Goal: Use online tool/utility: Utilize a website feature to perform a specific function

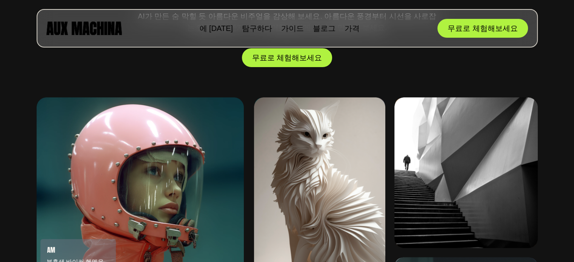
scroll to position [226, 0]
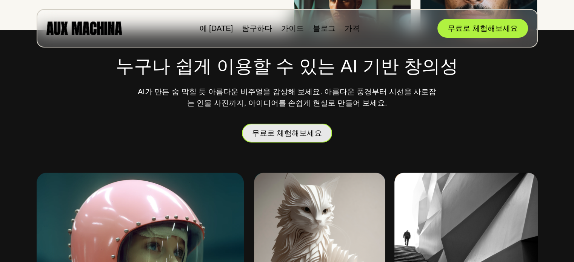
click at [282, 134] on font "무료로 체험해보세요" at bounding box center [287, 133] width 70 height 8
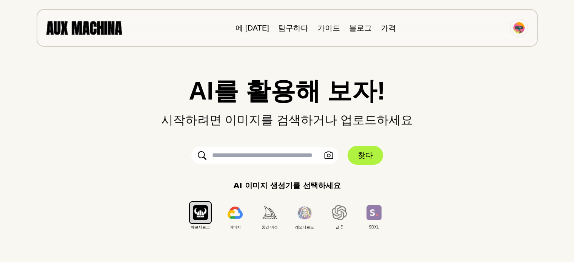
click at [255, 154] on input "text" at bounding box center [264, 155] width 147 height 17
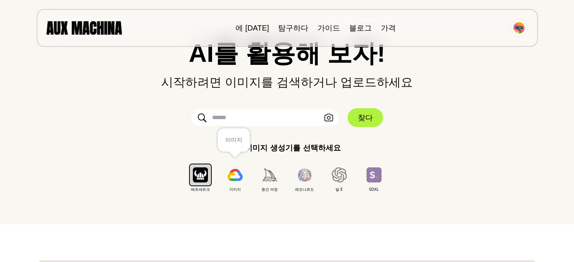
click at [237, 178] on img "button" at bounding box center [234, 175] width 15 height 12
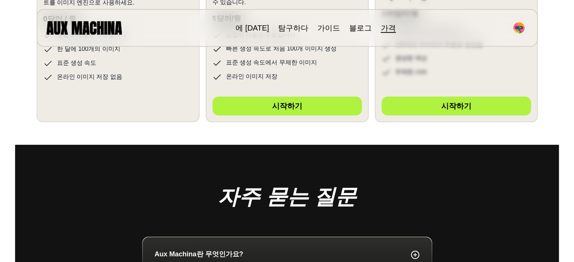
scroll to position [151, 0]
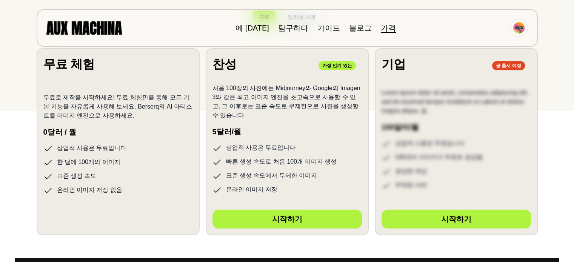
click at [179, 162] on li "한 달에 100개의 이미지" at bounding box center [117, 162] width 149 height 9
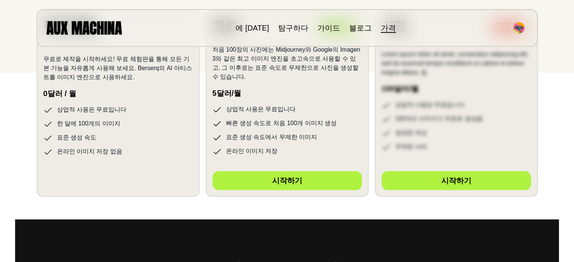
scroll to position [1, 0]
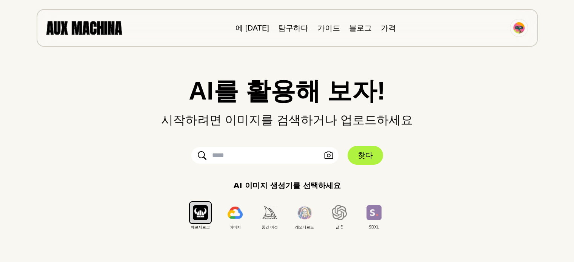
click at [221, 153] on input "text" at bounding box center [264, 155] width 147 height 17
type input "*"
type input "**********"
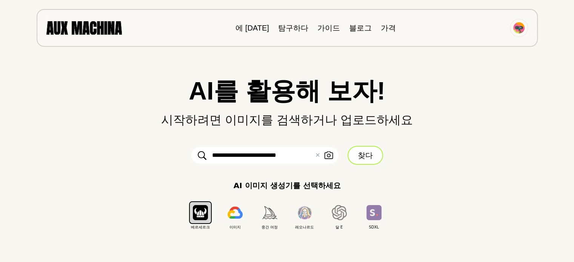
scroll to position [0, 0]
click at [373, 156] on button "찾다" at bounding box center [364, 155] width 35 height 19
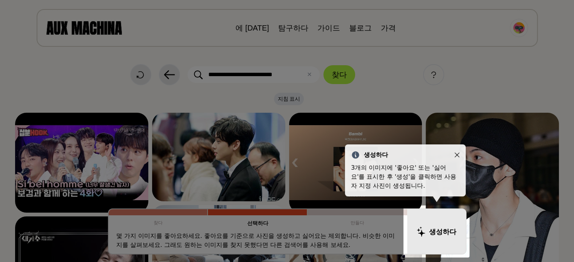
click at [433, 230] on div at bounding box center [436, 232] width 66 height 52
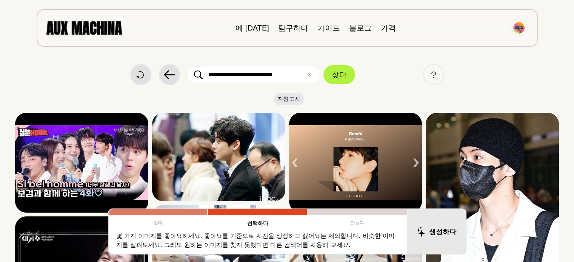
scroll to position [38, 0]
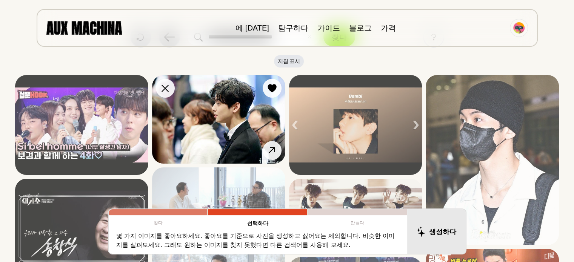
click at [237, 127] on img at bounding box center [218, 119] width 133 height 89
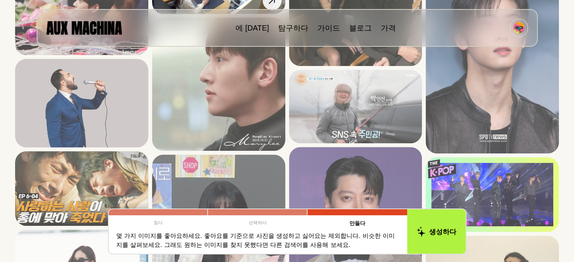
scroll to position [453, 0]
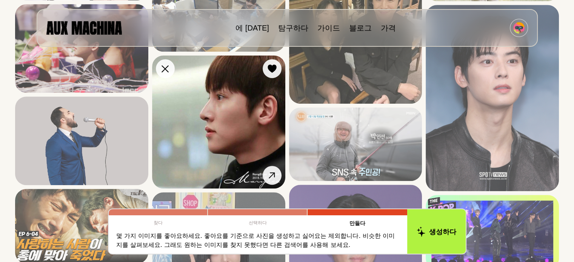
click at [209, 135] on img at bounding box center [218, 121] width 133 height 133
click at [275, 66] on icon at bounding box center [271, 69] width 9 height 8
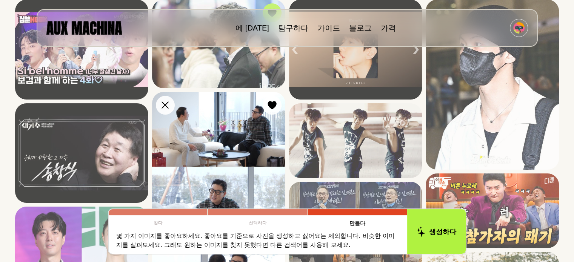
scroll to position [0, 0]
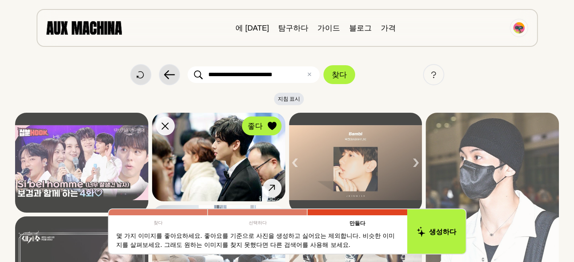
click at [273, 126] on icon at bounding box center [271, 126] width 9 height 8
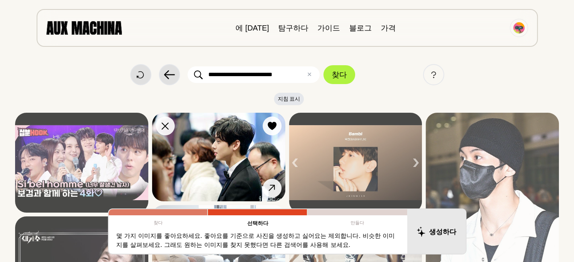
scroll to position [38, 0]
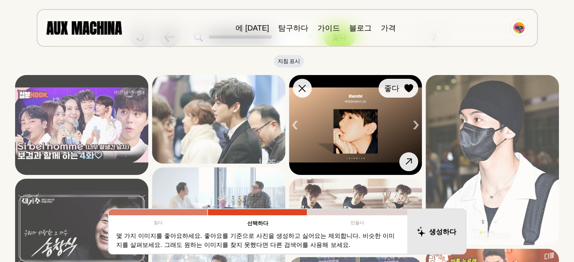
click at [407, 88] on icon at bounding box center [408, 88] width 9 height 8
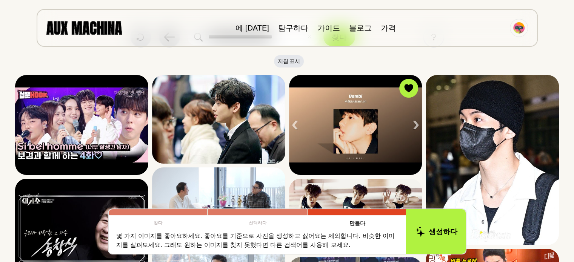
click at [425, 224] on button "생성하다" at bounding box center [436, 231] width 61 height 47
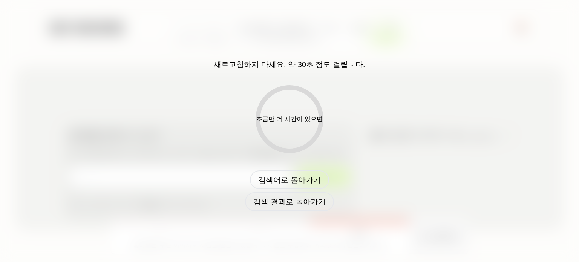
click at [363, 165] on div "새로고침하지 마세요. 약 30초 정도 걸립니다. 조금만 더 시간이 있으면 검색어로 돌아가기 검색 결과로 돌아가기" at bounding box center [289, 131] width 395 height 160
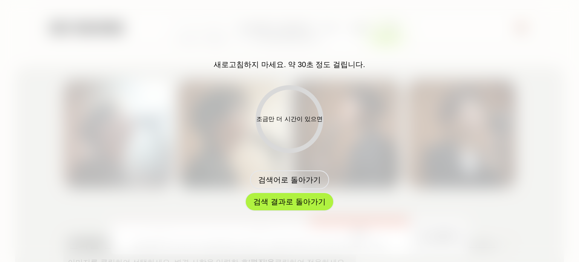
click at [298, 198] on font "검색 결과로 돌아가기" at bounding box center [289, 202] width 72 height 8
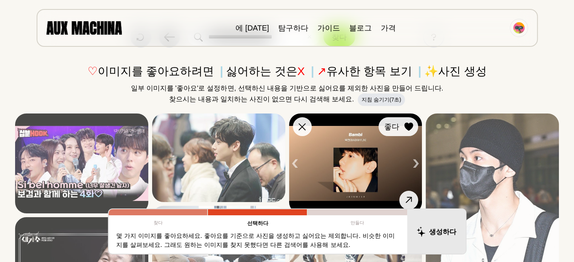
click at [412, 126] on icon at bounding box center [408, 127] width 9 height 8
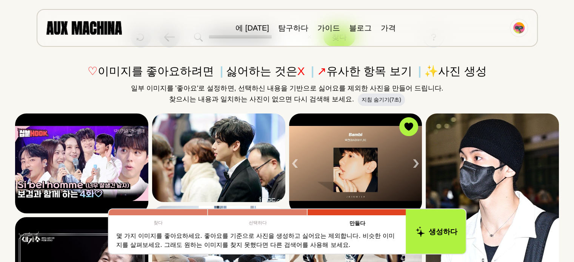
click at [427, 232] on button "생성하다" at bounding box center [436, 231] width 61 height 47
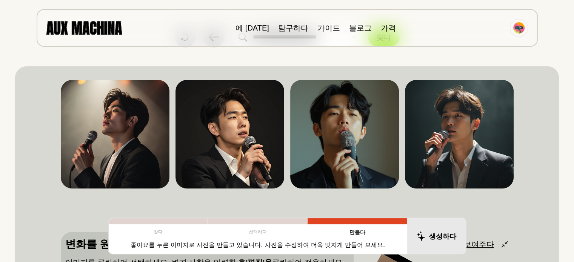
scroll to position [151, 0]
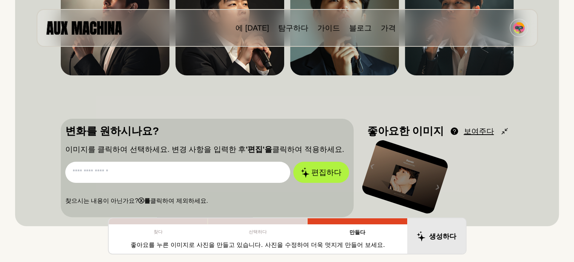
click at [409, 181] on div at bounding box center [404, 176] width 89 height 77
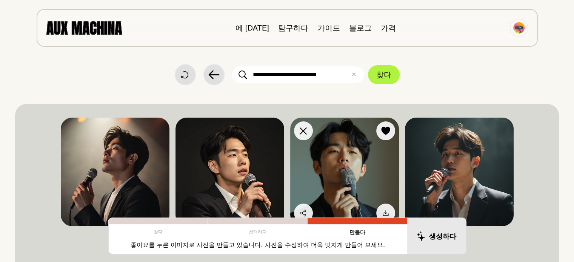
scroll to position [75, 0]
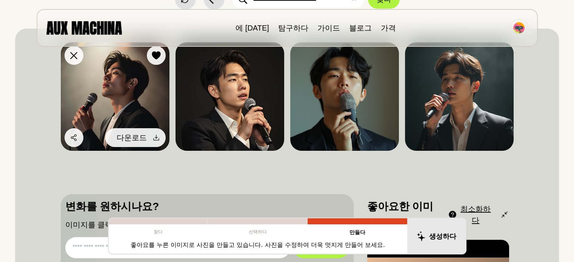
click at [157, 140] on icon at bounding box center [156, 138] width 8 height 8
click at [154, 137] on icon at bounding box center [156, 138] width 8 height 8
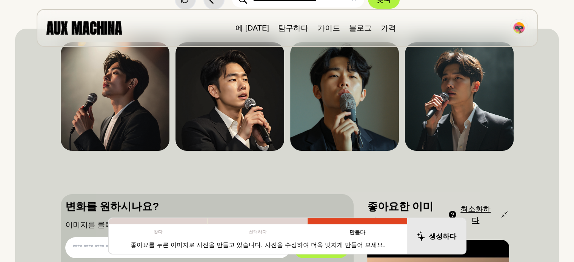
click at [562, 45] on div "**********" at bounding box center [287, 179] width 574 height 508
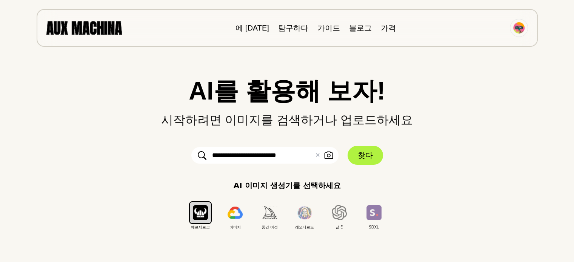
drag, startPoint x: 538, startPoint y: 0, endPoint x: 298, endPoint y: 154, distance: 285.2
click at [298, 154] on input "**********" at bounding box center [264, 155] width 147 height 17
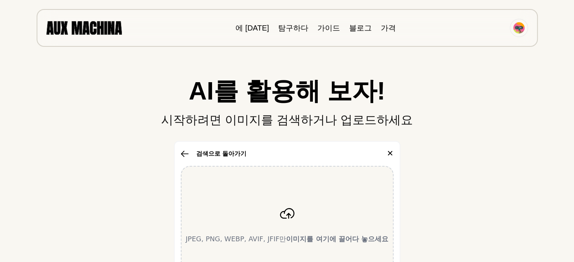
scroll to position [38, 0]
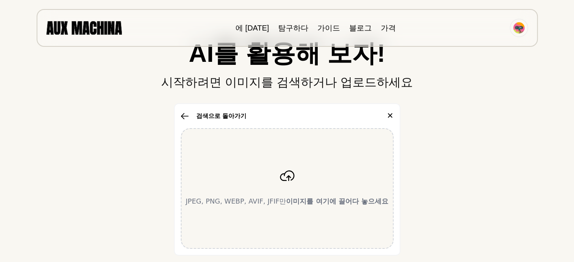
click at [185, 116] on icon "button" at bounding box center [185, 116] width 8 height 6
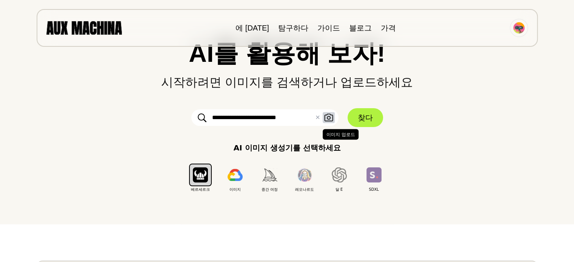
click at [331, 117] on icon "button" at bounding box center [328, 118] width 9 height 8
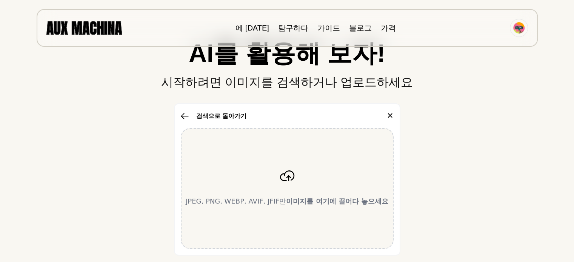
click at [167, 154] on div "AI를 활용해 보자! 시작하려면 이미지를 검색하거나 업로드하세요 검색으로 돌아가기 ✕ JPEG, PNG, WEBP, AVIF, JFIF만 이미…" at bounding box center [287, 181] width 544 height 280
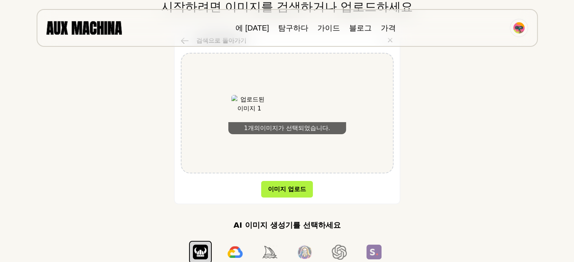
scroll to position [151, 0]
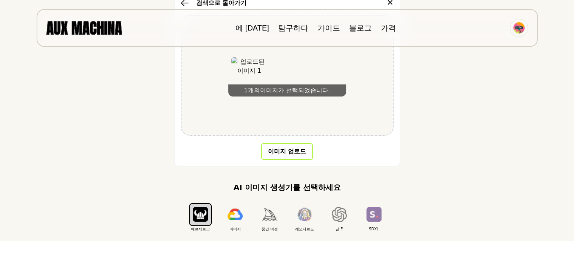
click at [284, 155] on font "이미지 업로드" at bounding box center [287, 151] width 38 height 7
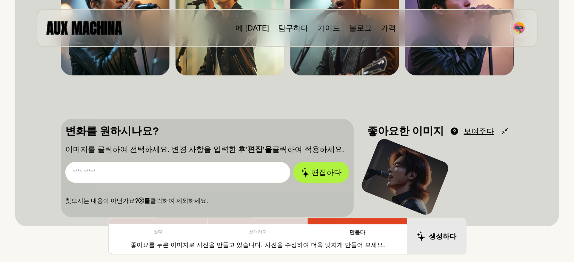
click at [481, 129] on font "보여주다" at bounding box center [479, 131] width 30 height 8
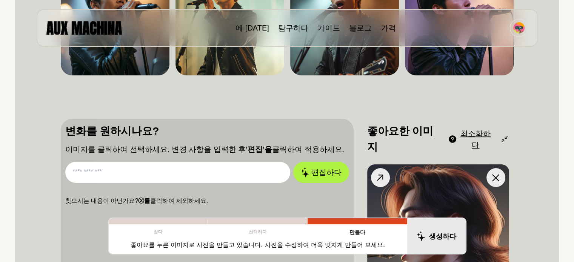
scroll to position [226, 0]
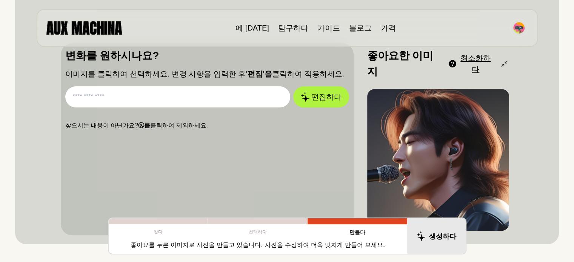
click at [172, 97] on input "text" at bounding box center [177, 96] width 225 height 21
click at [149, 96] on input "text" at bounding box center [177, 96] width 225 height 21
type input "*"
type input "********"
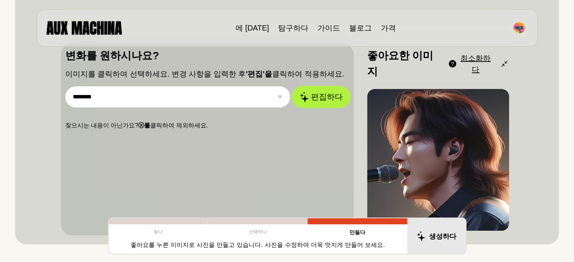
click at [314, 95] on font "편집하다" at bounding box center [326, 96] width 32 height 9
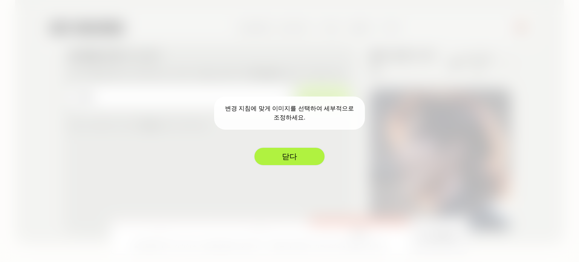
click at [289, 154] on font "닫다" at bounding box center [289, 156] width 15 height 8
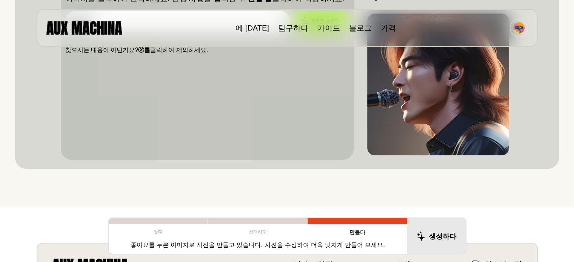
scroll to position [264, 0]
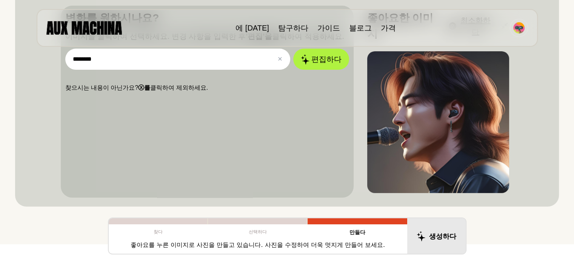
drag, startPoint x: 405, startPoint y: 111, endPoint x: 292, endPoint y: 123, distance: 113.0
click at [284, 125] on div "변화를 원하시나요? 이미지를 클릭하여 선택하세요. 변경 사항을 입력한 후 '편집'을 클릭하여 적용하세요. ******** ✕ 분명한 편집하다 …" at bounding box center [287, 102] width 453 height 192
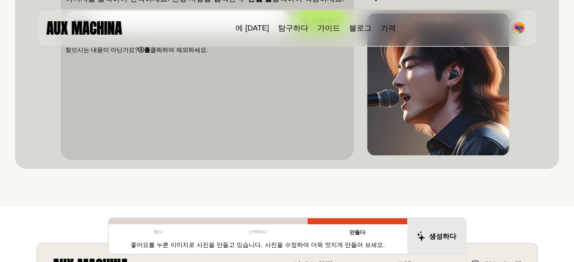
scroll to position [226, 0]
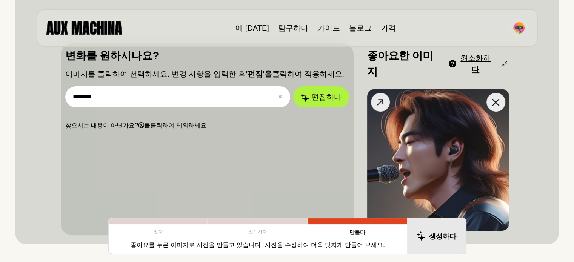
drag, startPoint x: 412, startPoint y: 160, endPoint x: 367, endPoint y: 150, distance: 46.0
click at [367, 150] on img at bounding box center [438, 160] width 142 height 142
click at [0, 0] on icon at bounding box center [0, 0] width 0 height 0
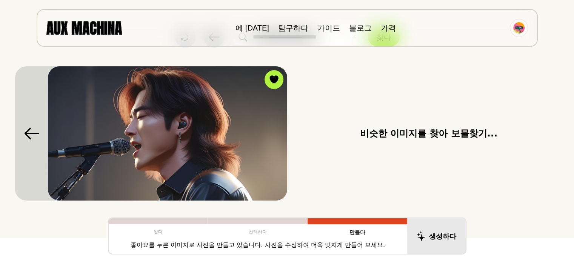
scroll to position [0, 0]
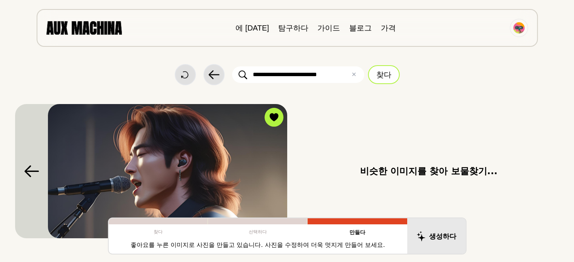
click at [385, 77] on font "찾다" at bounding box center [383, 75] width 15 height 8
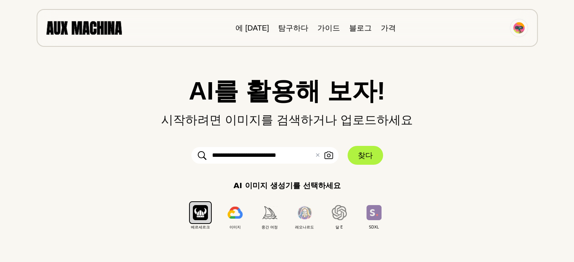
drag, startPoint x: 314, startPoint y: 154, endPoint x: 201, endPoint y: 155, distance: 113.2
click at [201, 155] on div "**********" at bounding box center [264, 155] width 147 height 17
click at [238, 155] on input "**********" at bounding box center [264, 155] width 147 height 17
drag, startPoint x: 236, startPoint y: 155, endPoint x: 355, endPoint y: 160, distance: 119.3
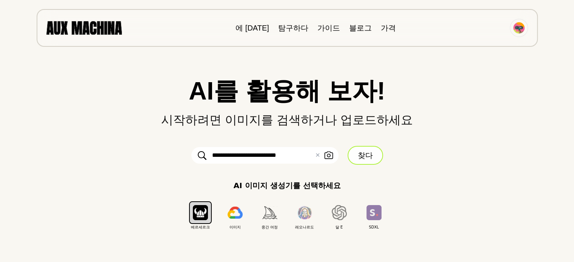
click at [355, 160] on form "**********" at bounding box center [287, 155] width 226 height 19
click at [359, 157] on font "찾다" at bounding box center [365, 155] width 15 height 8
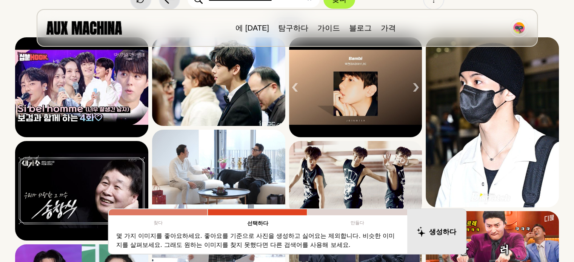
scroll to position [38, 0]
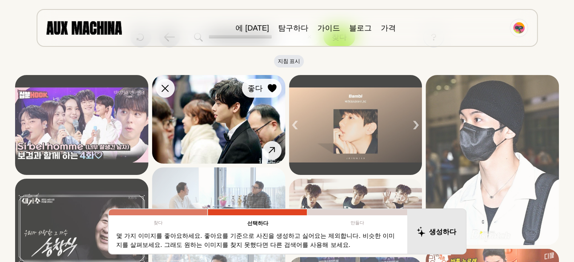
click at [272, 90] on icon at bounding box center [271, 88] width 9 height 8
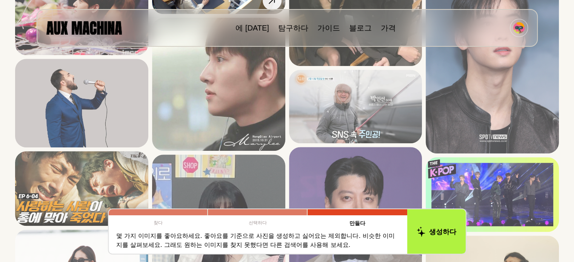
scroll to position [453, 0]
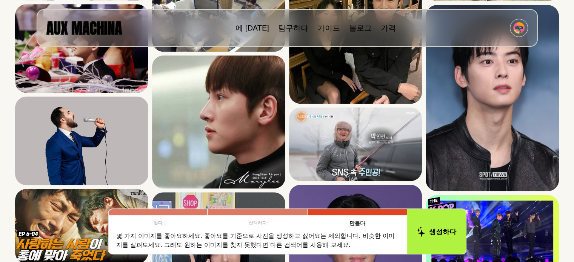
click at [547, 19] on header "에 [DATE] 탐구하다 가이드 블로그 가격" at bounding box center [286, 23] width 543 height 47
click at [544, 22] on header "에 [DATE] 탐구하다 가이드 블로그 가격" at bounding box center [286, 23] width 543 height 47
click at [545, 21] on header "에 [DATE] 탐구하다 가이드 블로그 가격" at bounding box center [286, 23] width 543 height 47
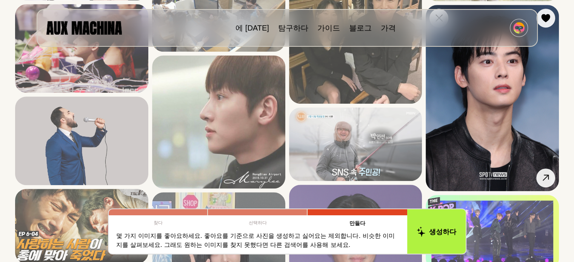
scroll to position [377, 0]
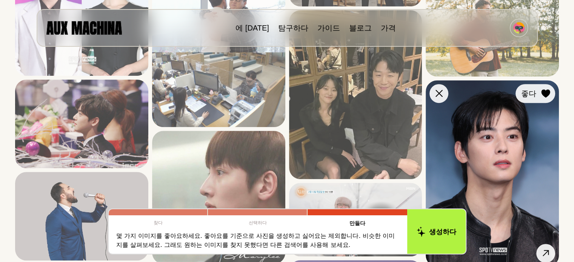
click at [543, 93] on icon at bounding box center [545, 93] width 9 height 8
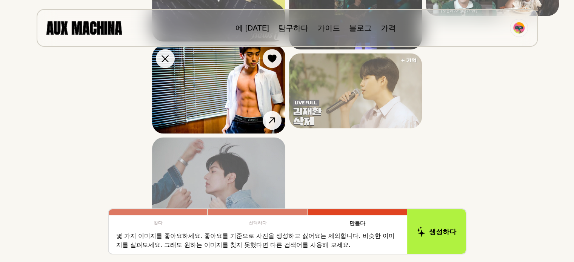
scroll to position [1132, 0]
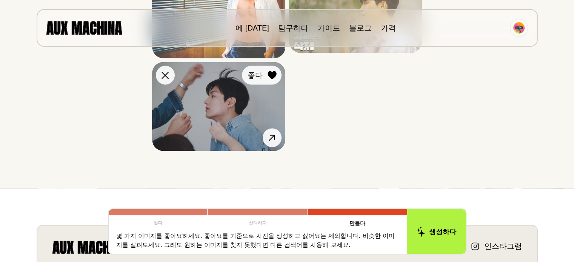
click at [270, 74] on icon at bounding box center [271, 75] width 9 height 8
click at [270, 75] on icon at bounding box center [271, 75] width 9 height 8
click at [263, 80] on button "좋다" at bounding box center [262, 75] width 40 height 19
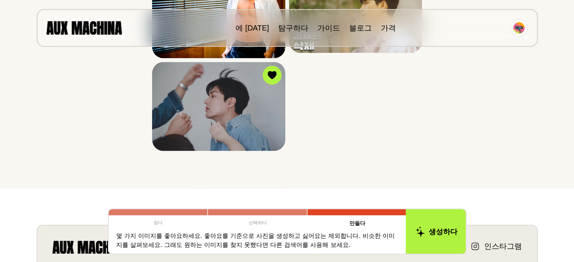
click at [431, 232] on font "생성하다" at bounding box center [443, 231] width 29 height 8
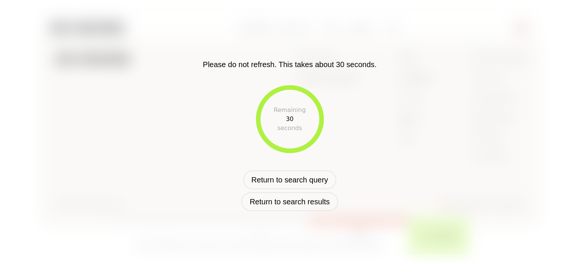
scroll to position [414, 0]
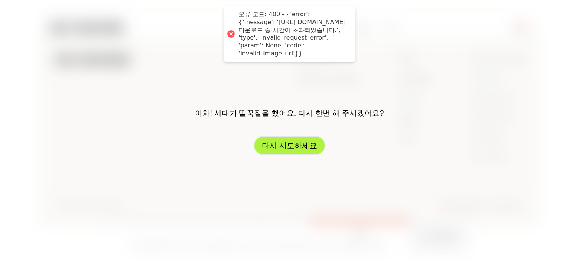
click at [289, 144] on font "다시 시도하세요" at bounding box center [289, 145] width 55 height 8
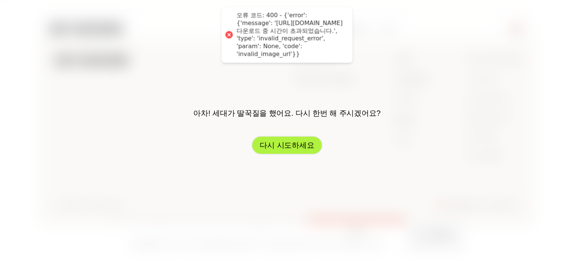
scroll to position [261, 0]
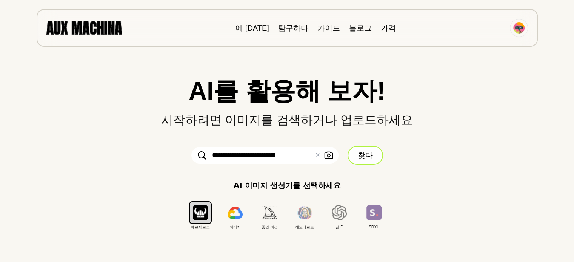
click at [358, 155] on font "찾다" at bounding box center [365, 155] width 15 height 8
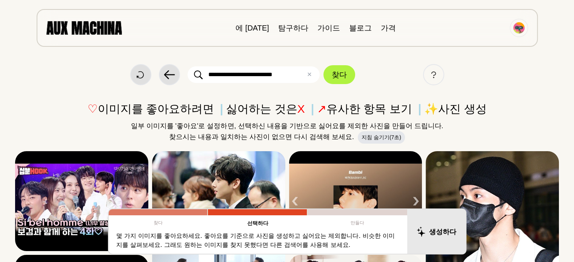
scroll to position [38, 0]
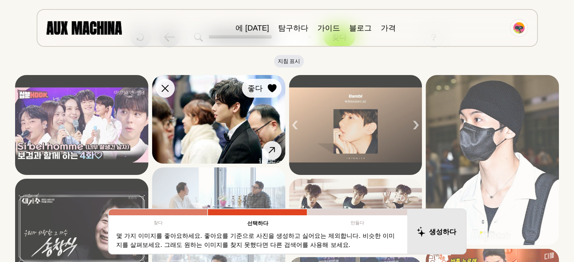
click at [275, 86] on icon at bounding box center [271, 88] width 9 height 8
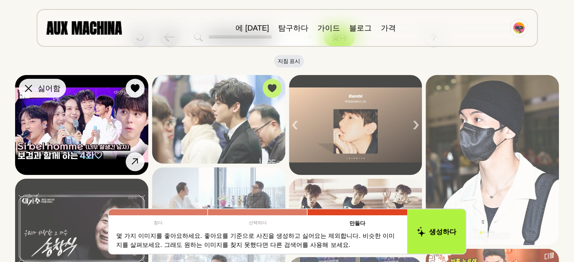
click at [28, 86] on icon at bounding box center [28, 88] width 7 height 7
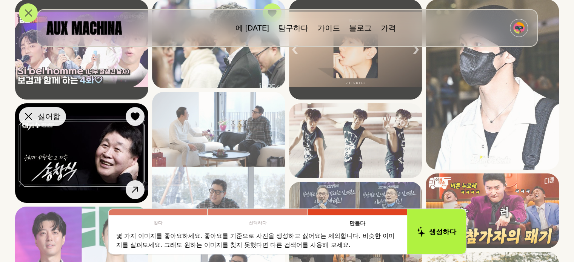
click at [29, 116] on icon at bounding box center [28, 116] width 7 height 7
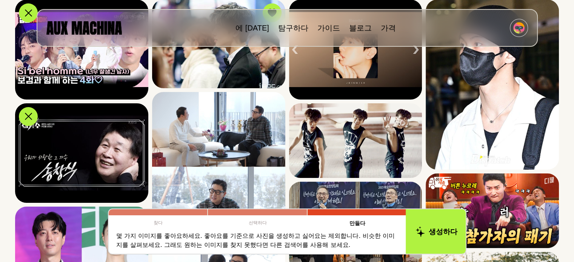
click at [424, 224] on button "생성하다" at bounding box center [436, 231] width 61 height 47
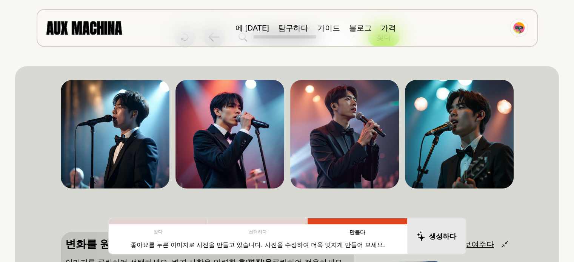
scroll to position [0, 0]
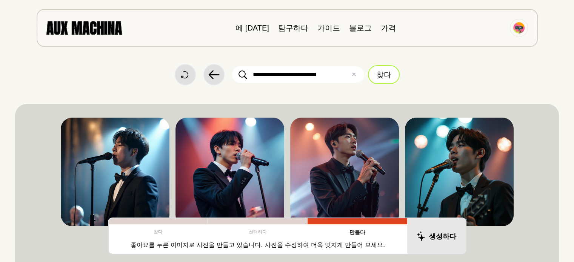
click at [384, 79] on font "찾다" at bounding box center [383, 74] width 15 height 11
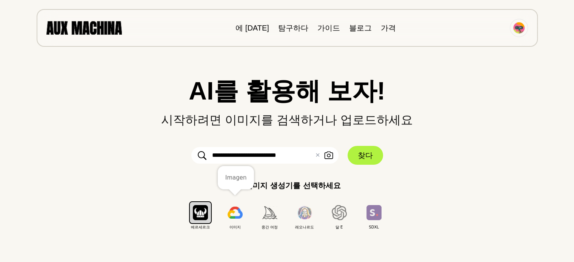
click at [233, 220] on button "button" at bounding box center [235, 212] width 23 height 23
